Goal: Task Accomplishment & Management: Use online tool/utility

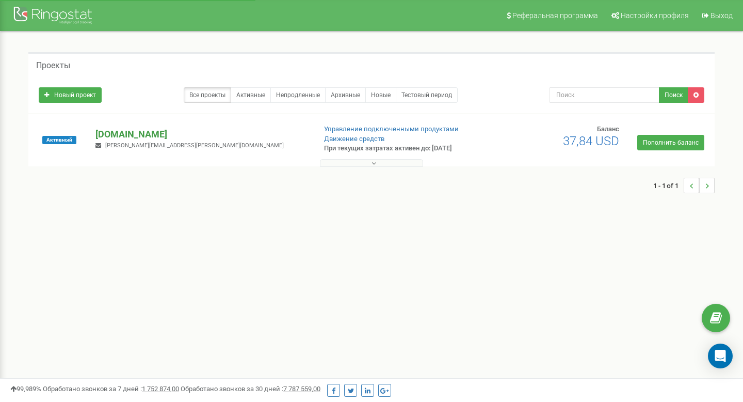
click at [120, 134] on p "[DOMAIN_NAME]" at bounding box center [202, 134] width 212 height 13
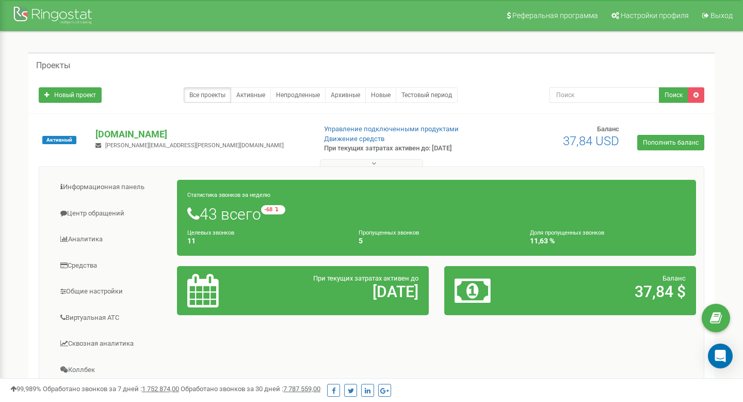
click at [710, 59] on div "Проекты" at bounding box center [371, 64] width 687 height 25
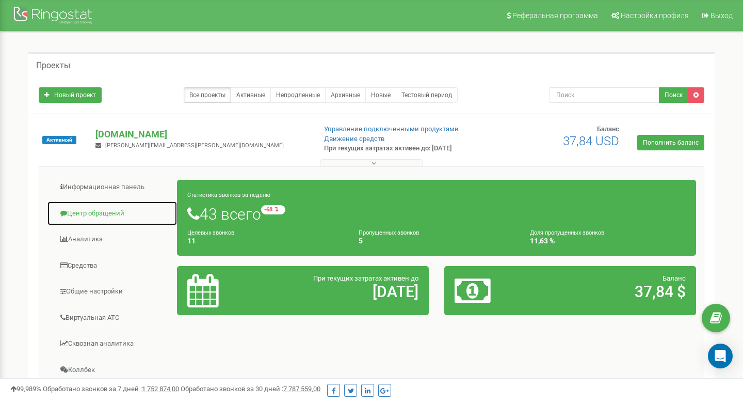
click at [89, 216] on link "Центр обращений" at bounding box center [112, 213] width 131 height 25
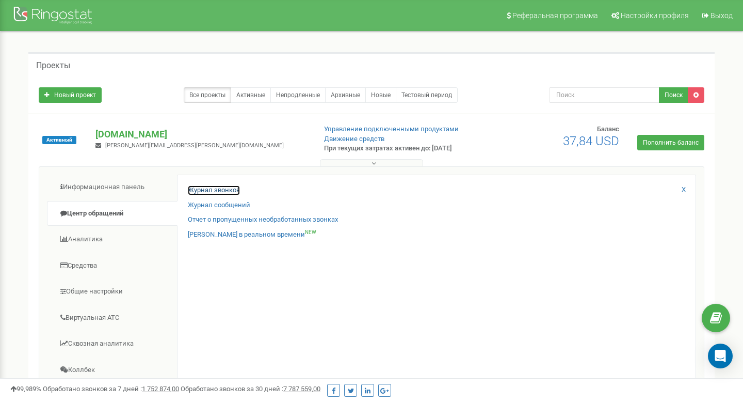
click at [204, 190] on link "Журнал звонков" at bounding box center [214, 190] width 52 height 10
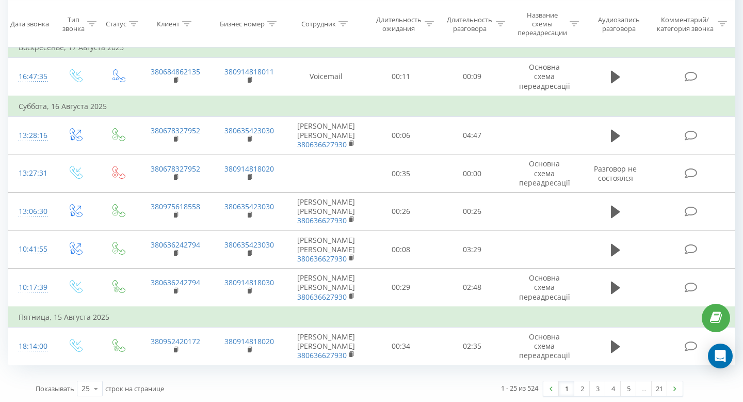
scroll to position [874, 0]
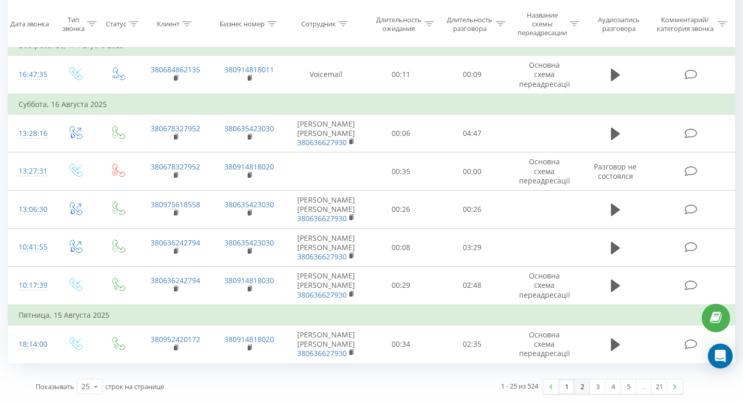
click at [586, 385] on link "2" at bounding box center [582, 386] width 15 height 14
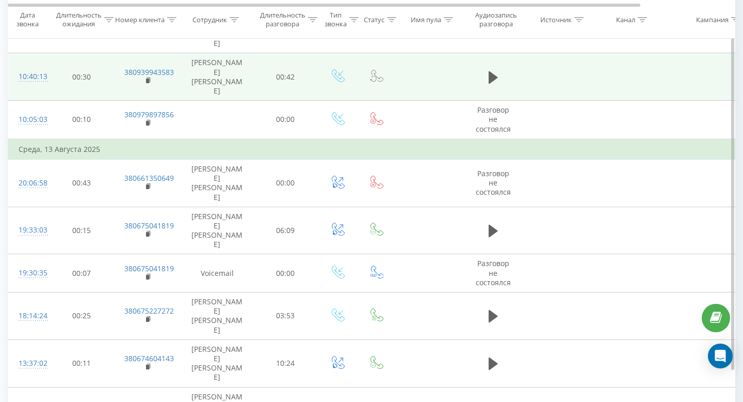
scroll to position [632, 0]
